Goal: Navigation & Orientation: Understand site structure

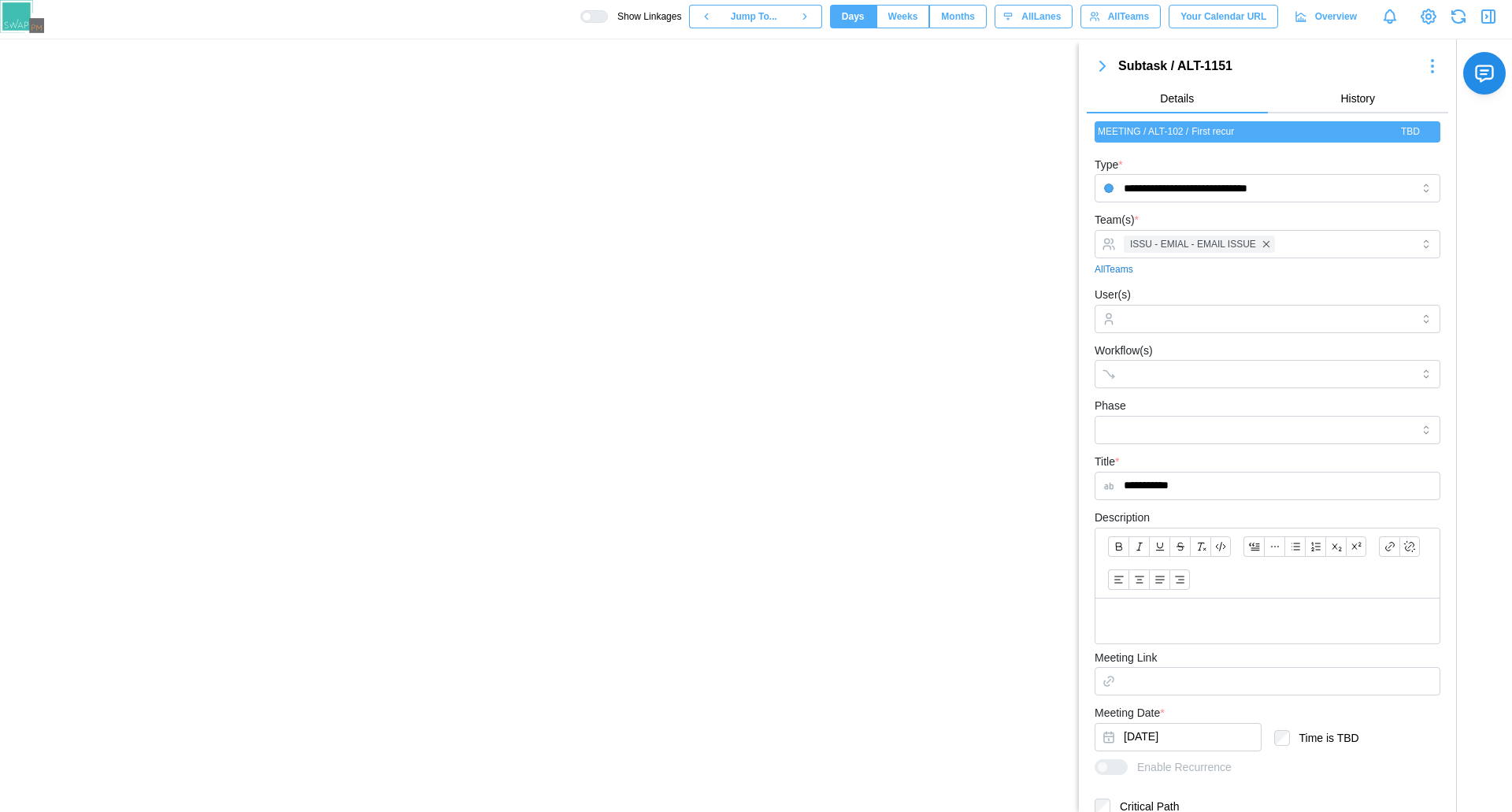
scroll to position [34, 0]
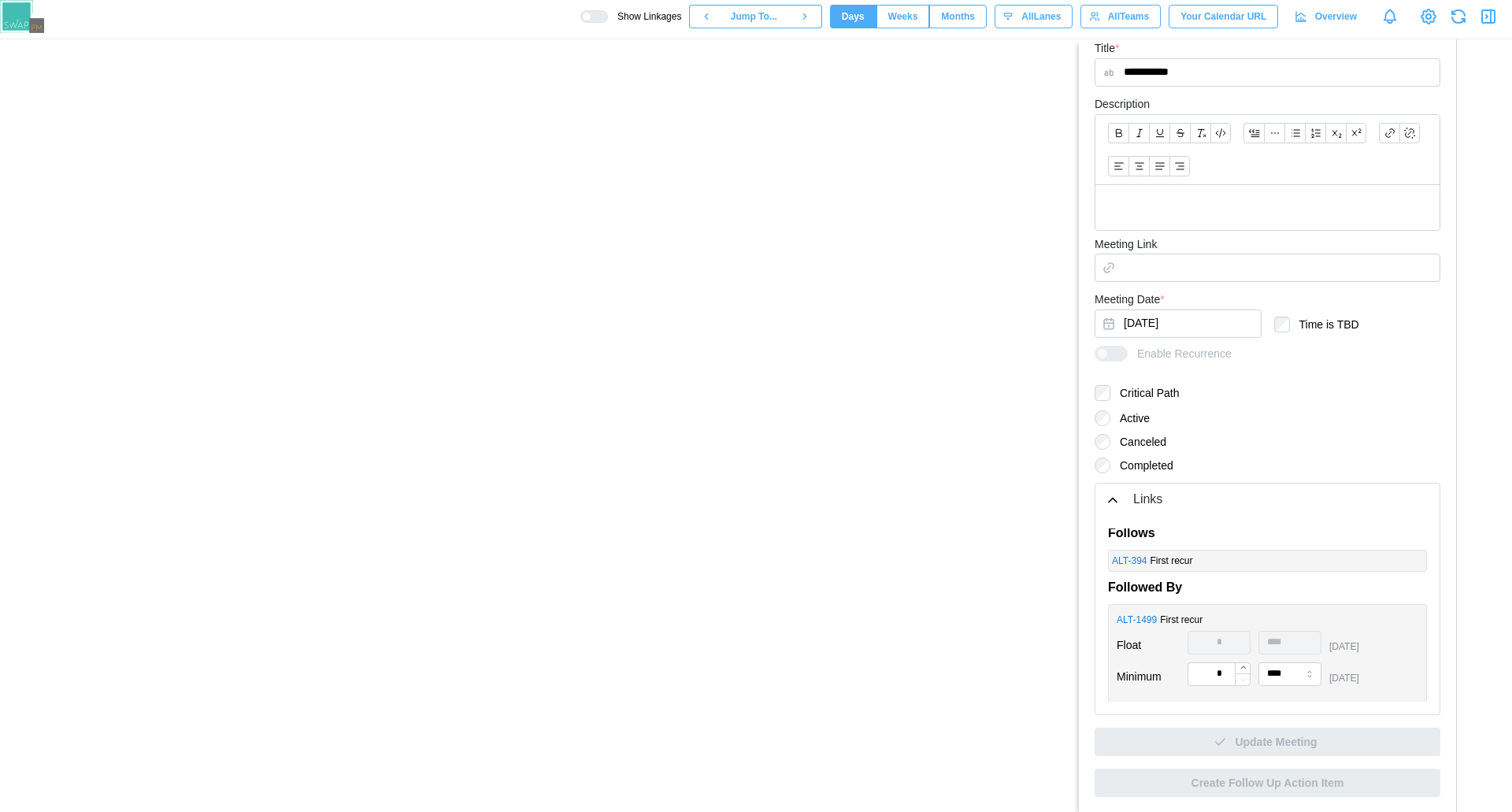
click at [1489, 19] on icon "button" at bounding box center [1489, 16] width 19 height 19
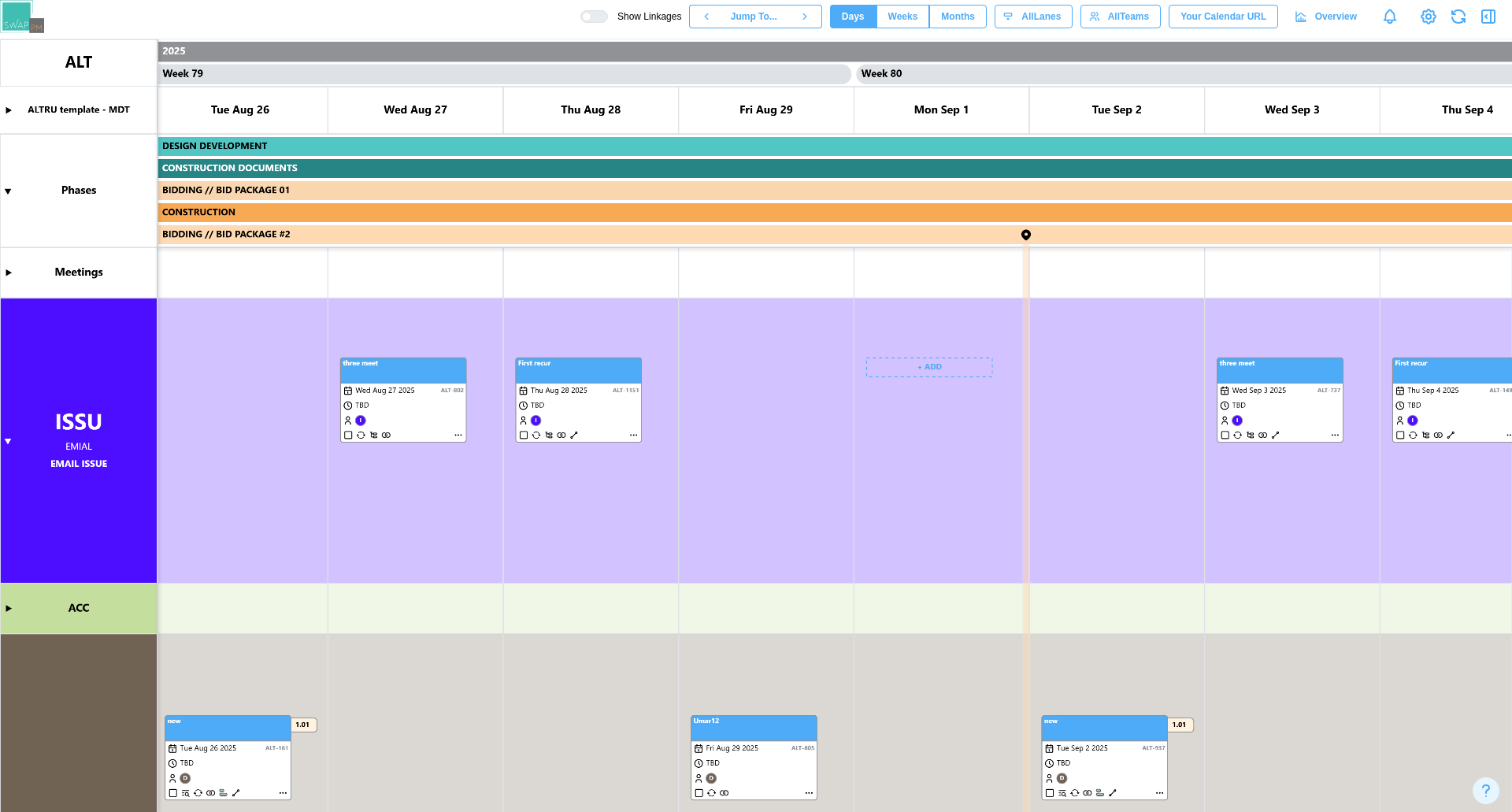
click at [945, 570] on canvas at bounding box center [756, 426] width 1512 height 774
click at [575, 434] on canvas at bounding box center [756, 426] width 1512 height 774
click at [1047, 399] on canvas at bounding box center [756, 426] width 1512 height 774
drag, startPoint x: 1047, startPoint y: 399, endPoint x: 1085, endPoint y: 444, distance: 58.9
click at [1048, 458] on canvas at bounding box center [756, 426] width 1512 height 774
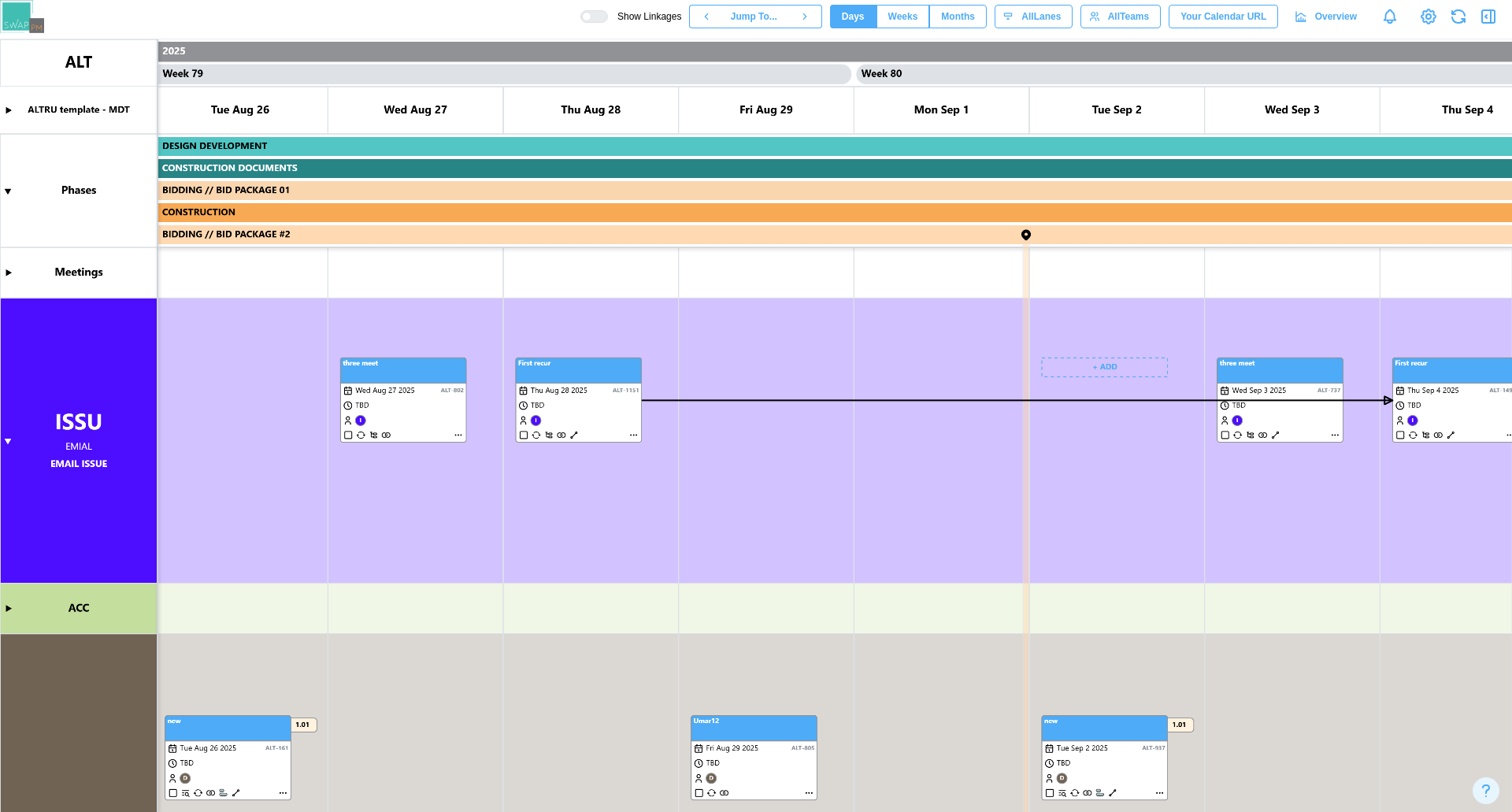
click at [1389, 399] on canvas at bounding box center [756, 426] width 1512 height 774
click at [570, 437] on canvas at bounding box center [756, 426] width 1512 height 774
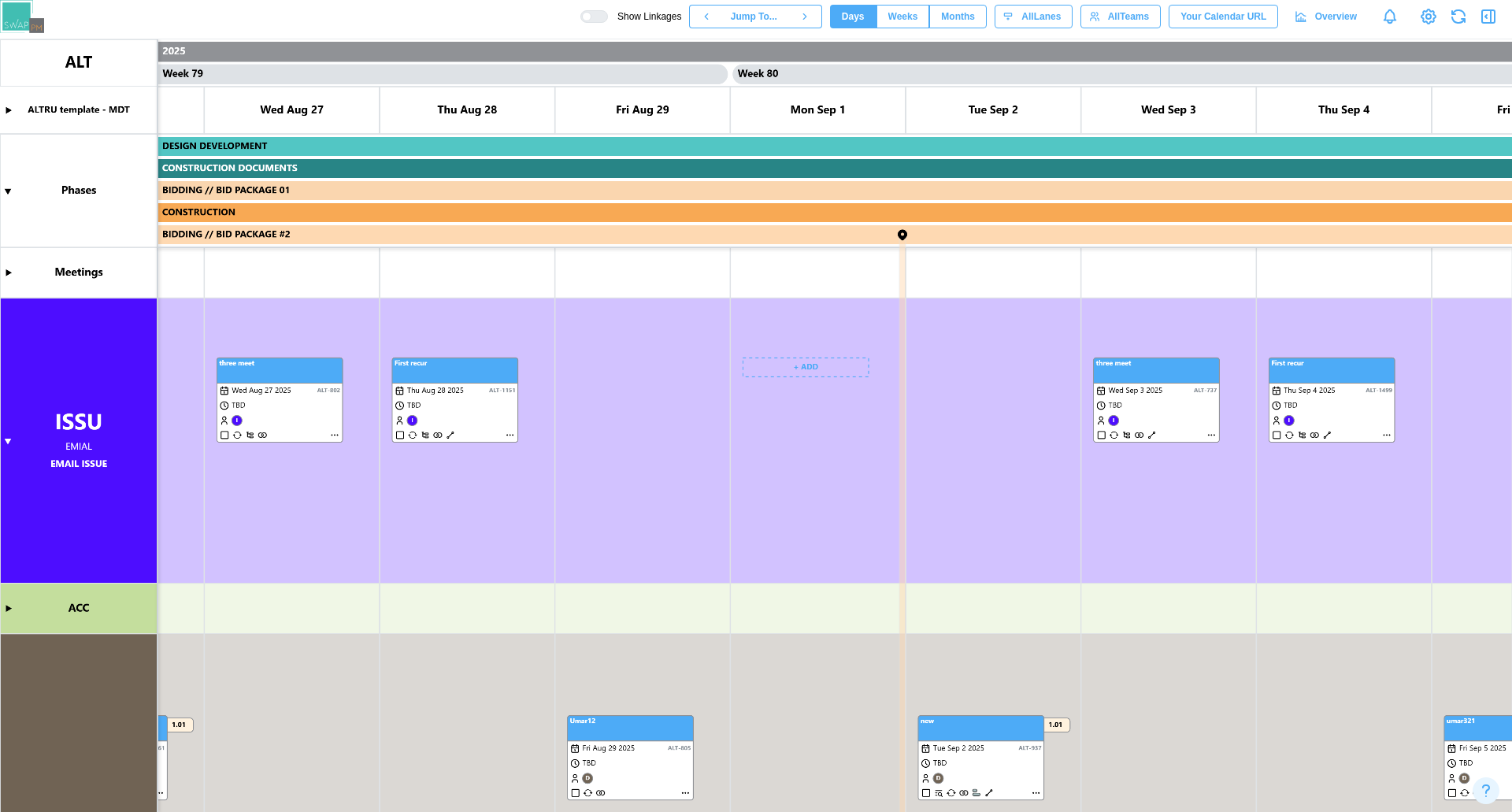
click at [608, 10] on div at bounding box center [594, 16] width 28 height 13
click at [607, 18] on div at bounding box center [599, 16] width 16 height 11
click at [604, 18] on div at bounding box center [594, 16] width 28 height 13
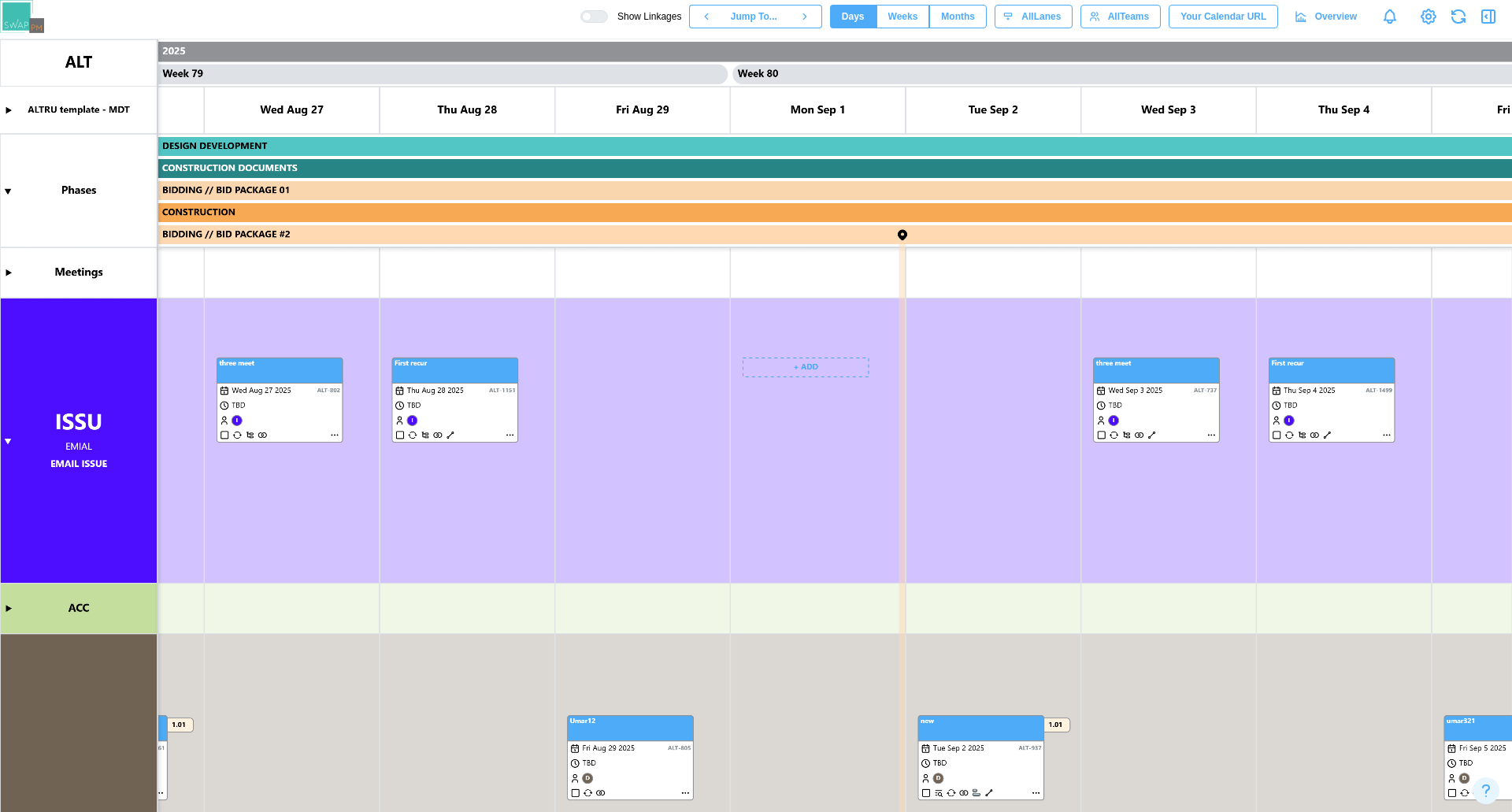
click at [604, 18] on div at bounding box center [594, 16] width 28 height 13
click at [607, 14] on div at bounding box center [599, 16] width 16 height 11
click at [616, 23] on div "Show Linkages Jump To... Days Weeks Months days All Lanes All Teams Your Calend…" at bounding box center [1046, 17] width 932 height 27
click at [616, 26] on div "Show Linkages Jump To... Days Weeks Months days All Lanes All Teams Your Calend…" at bounding box center [1046, 17] width 932 height 27
